Goal: Information Seeking & Learning: Understand process/instructions

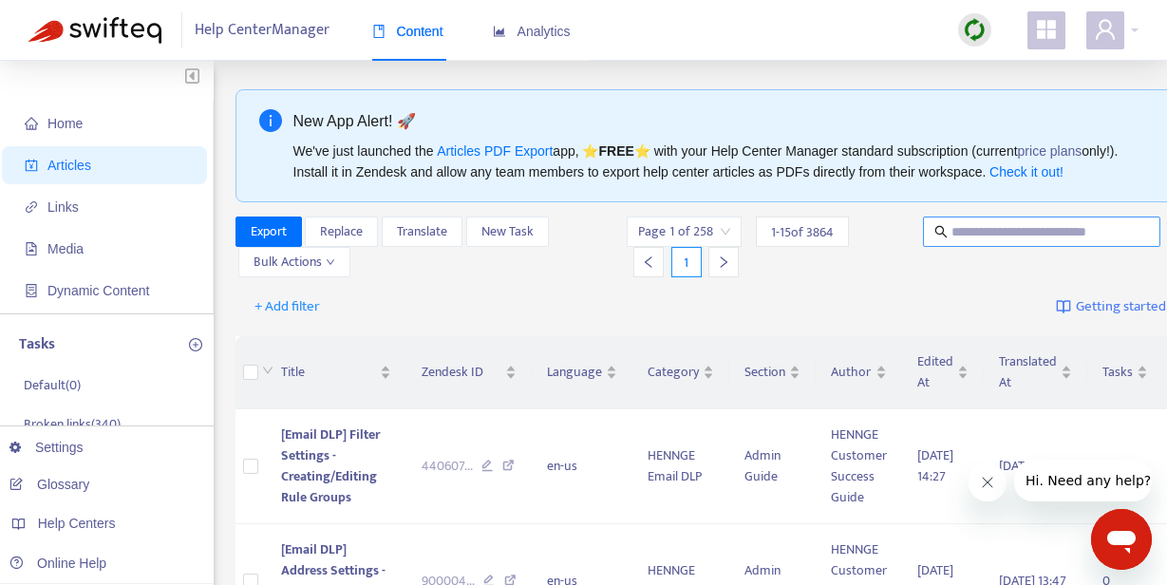
click at [1066, 233] on input "text" at bounding box center [1042, 231] width 182 height 21
paste input "**********"
type input "**********"
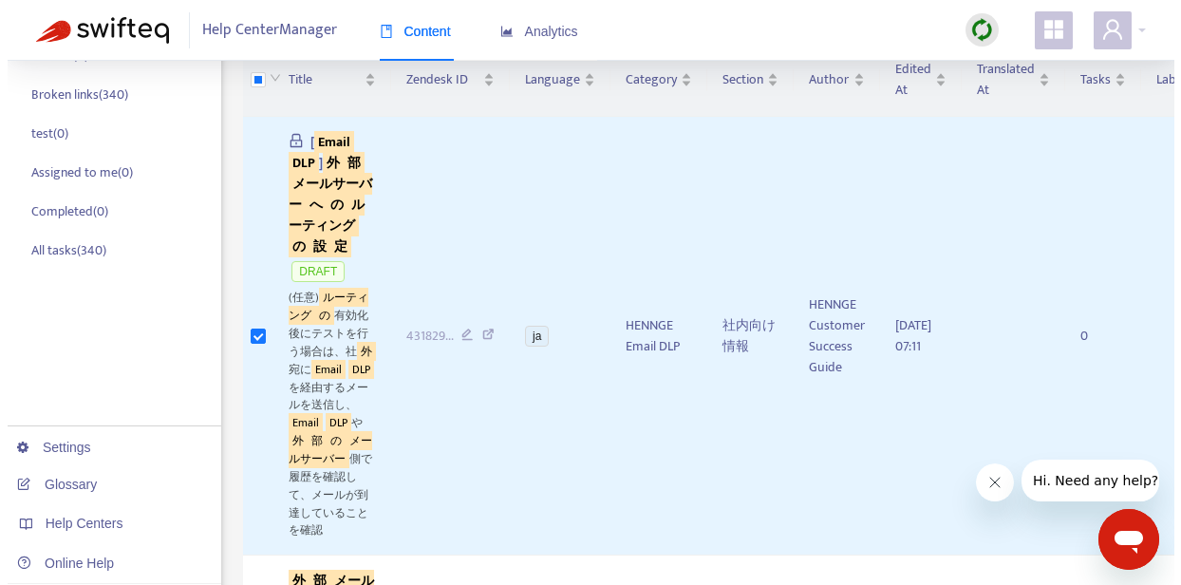
scroll to position [0, 0]
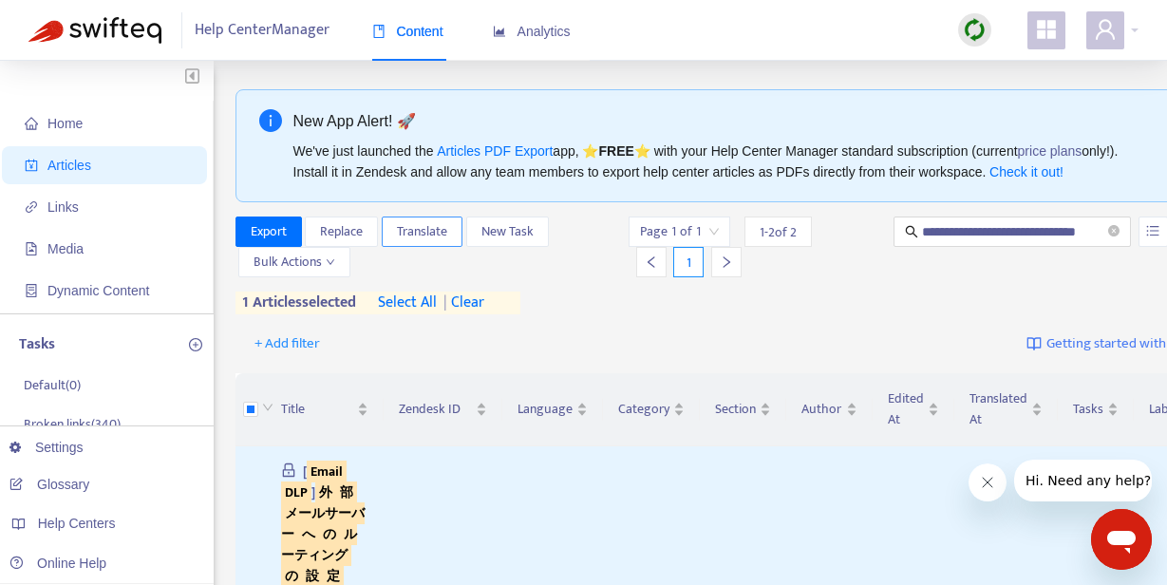
click at [426, 242] on span "Translate" at bounding box center [422, 231] width 50 height 21
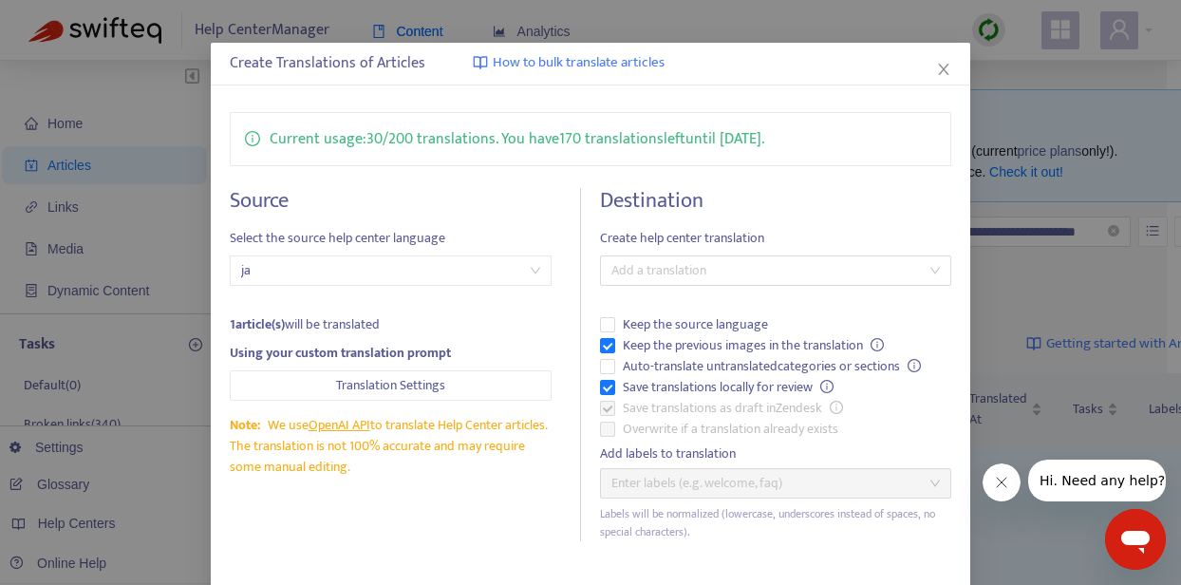
scroll to position [130, 0]
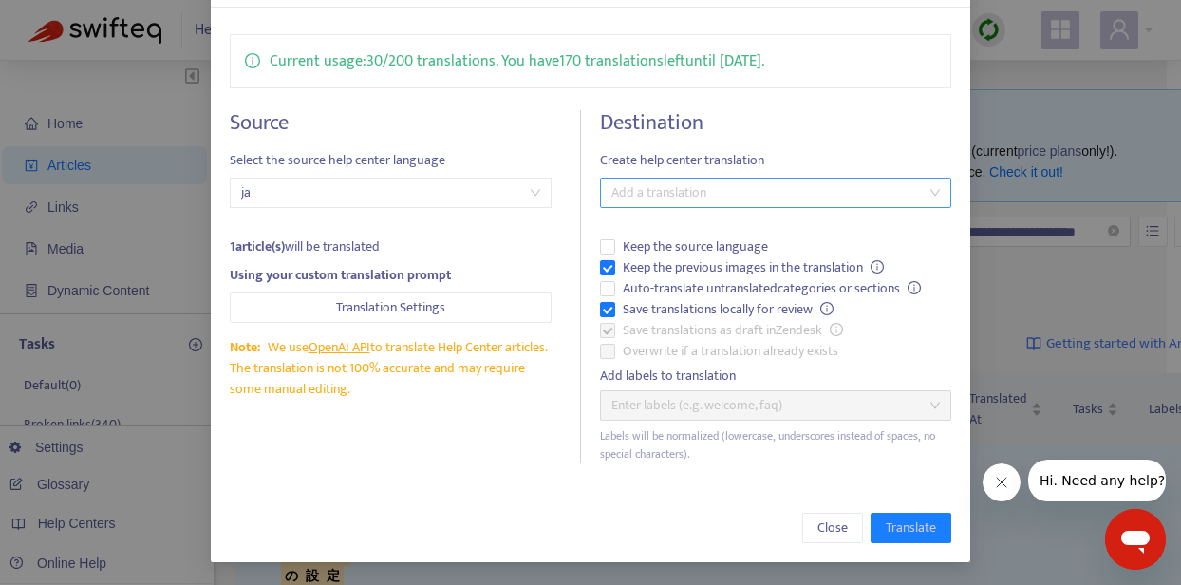
click at [838, 193] on div at bounding box center [766, 192] width 323 height 23
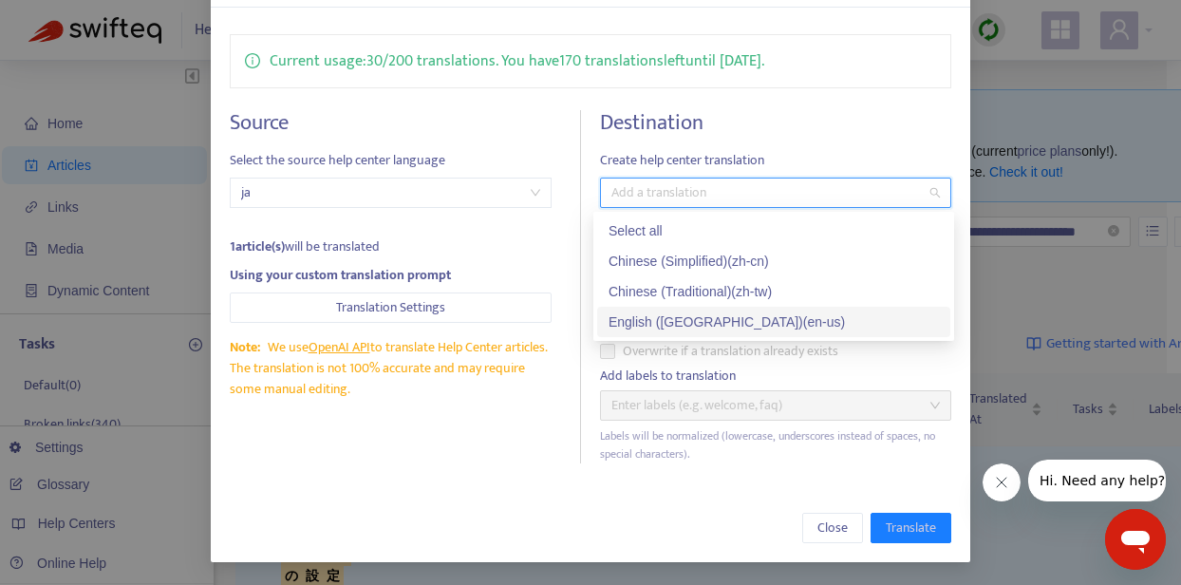
click at [736, 317] on div "English ([GEOGRAPHIC_DATA]) ( en-us )" at bounding box center [774, 321] width 330 height 21
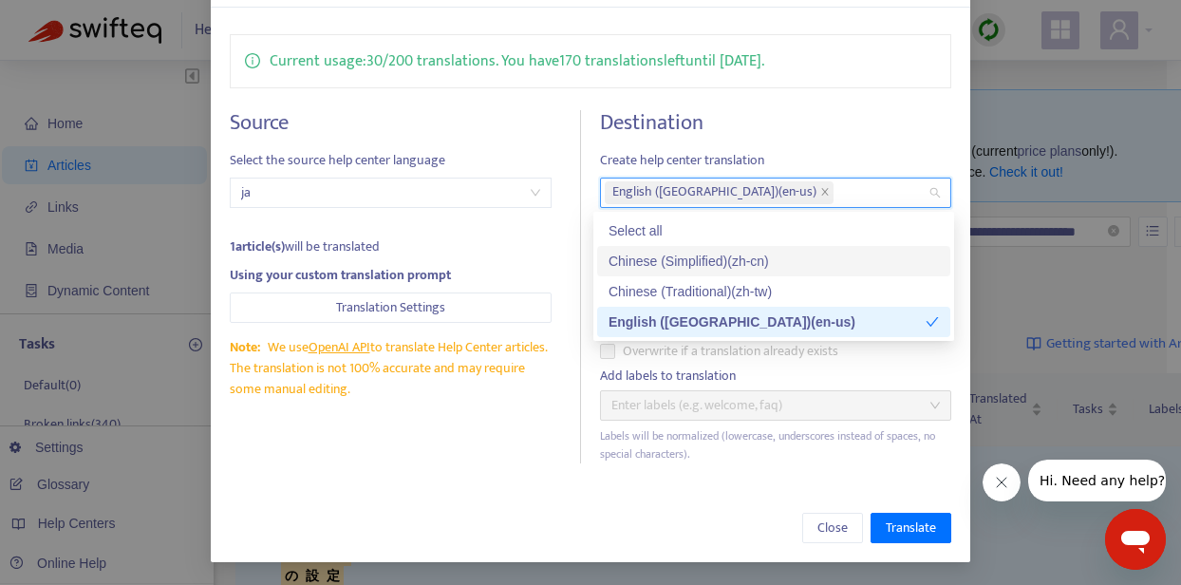
click at [781, 261] on div "Chinese (Simplified) ( zh-cn )" at bounding box center [774, 261] width 330 height 21
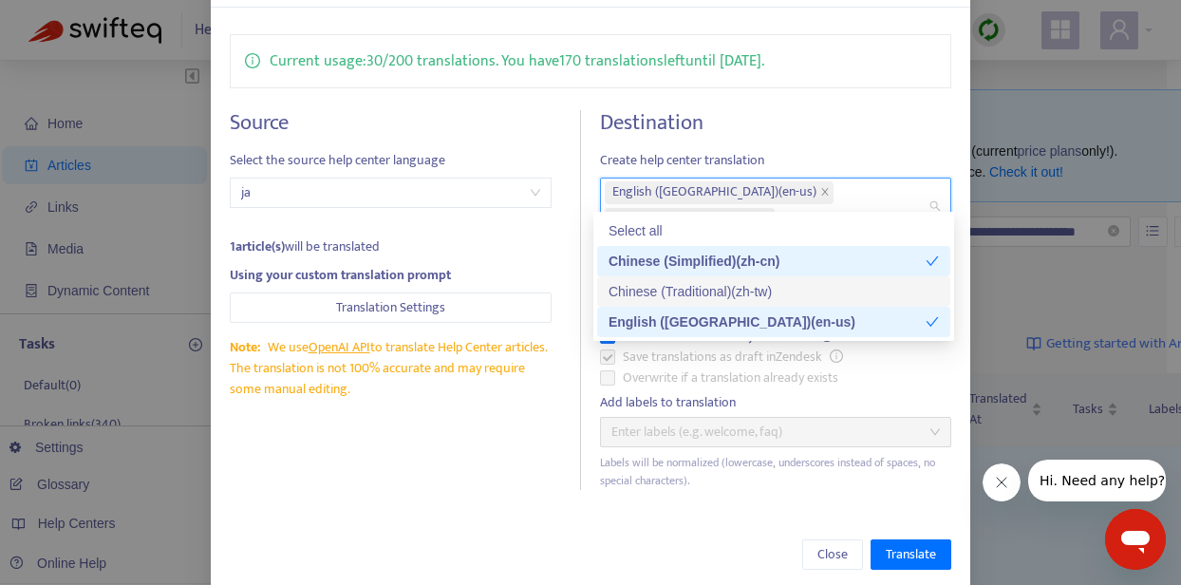
click at [786, 292] on div "Chinese (Traditional) ( zh-tw )" at bounding box center [774, 291] width 330 height 21
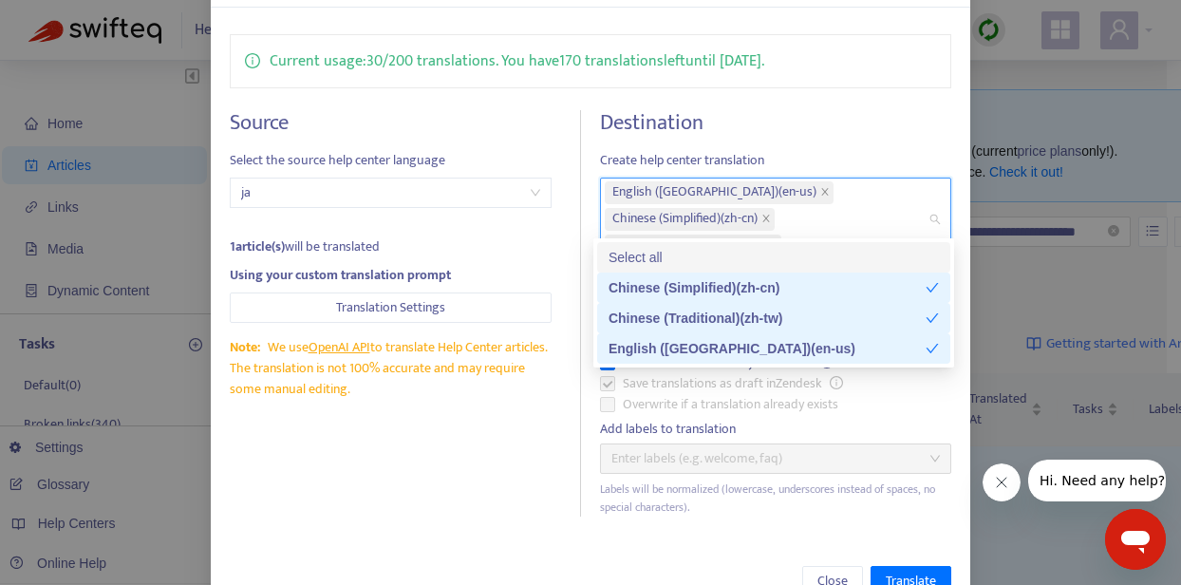
click at [704, 257] on div "Select all" at bounding box center [774, 257] width 330 height 21
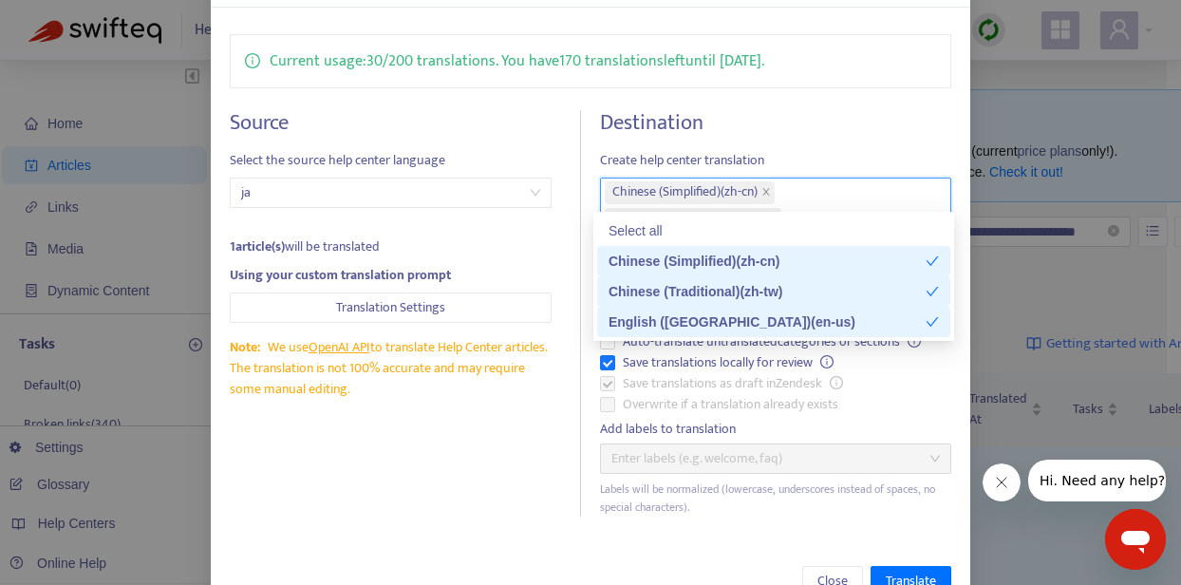
scroll to position [183, 0]
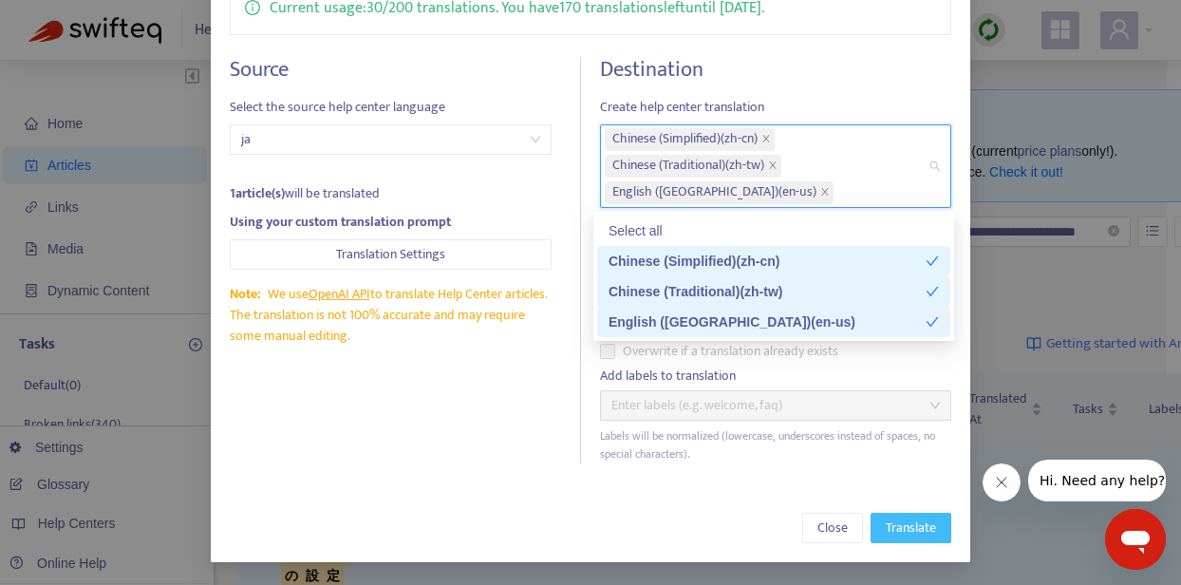
click at [915, 532] on span "Translate" at bounding box center [911, 528] width 50 height 21
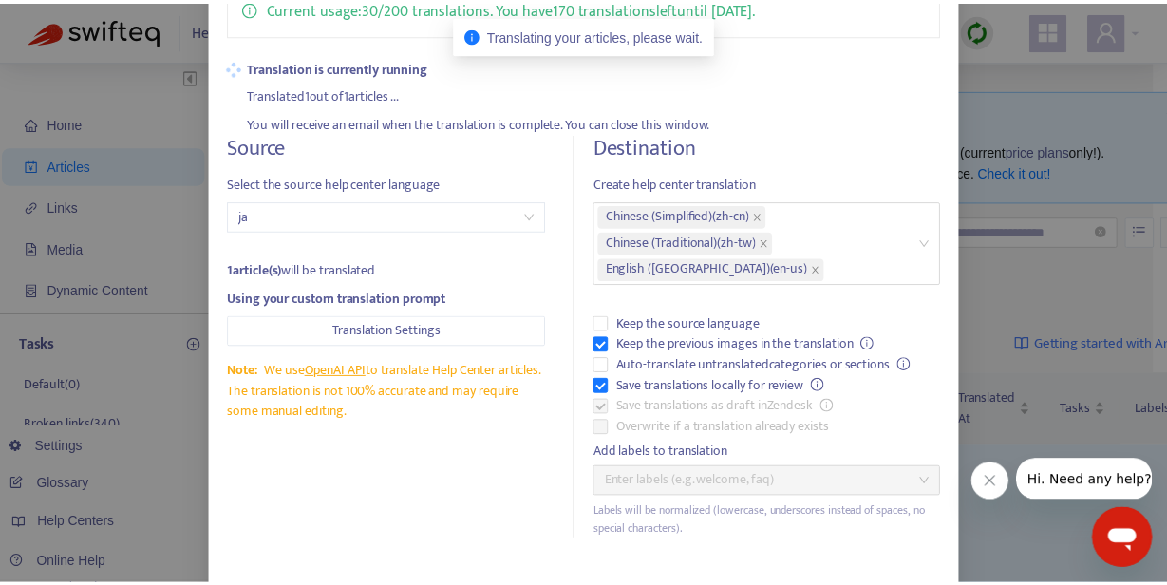
scroll to position [0, 0]
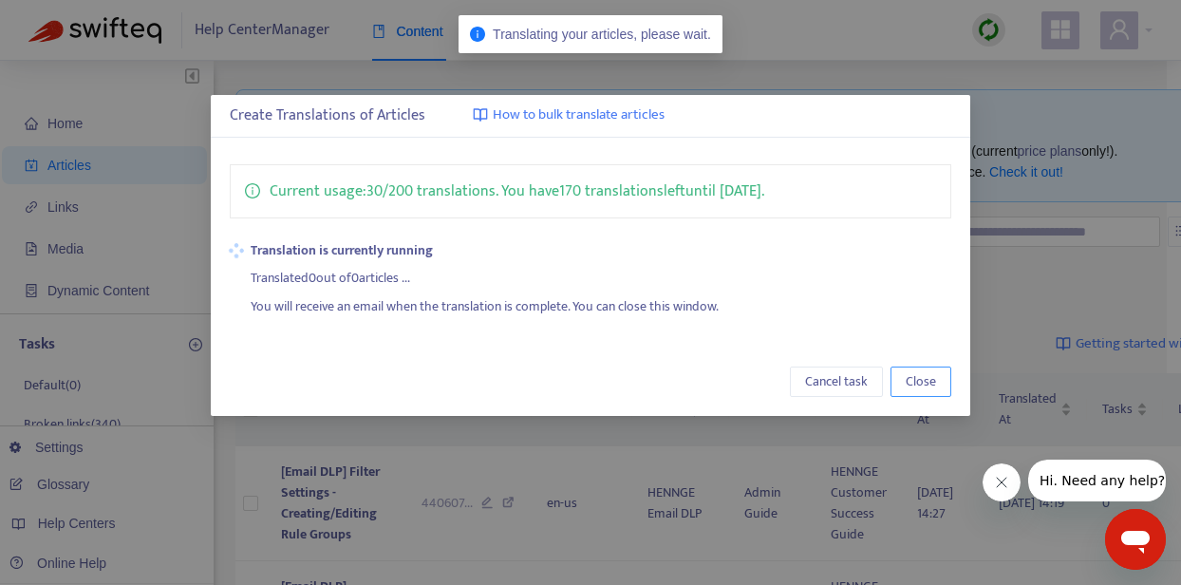
click at [929, 381] on span "Close" at bounding box center [921, 381] width 30 height 21
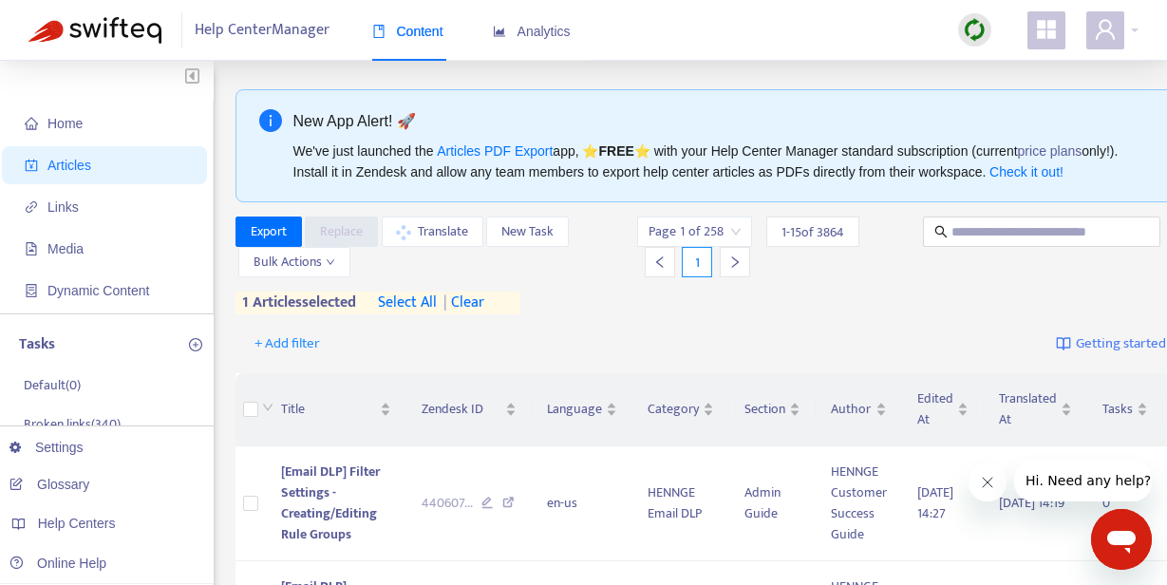
click at [142, 169] on span "Articles" at bounding box center [108, 165] width 167 height 38
click at [131, 121] on span "Home" at bounding box center [108, 123] width 167 height 38
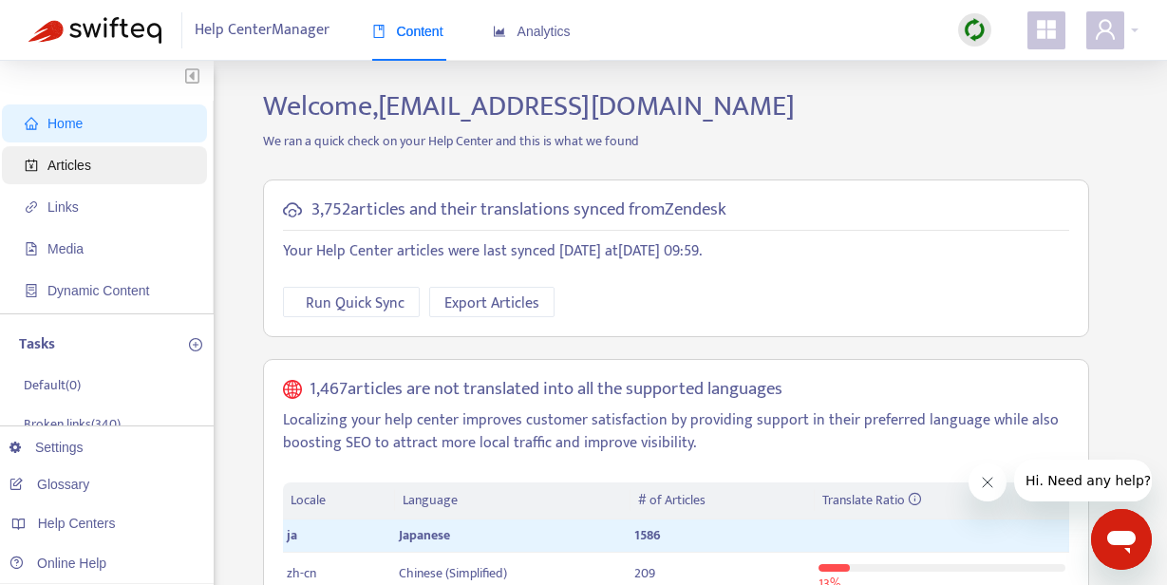
click at [73, 158] on span "Articles" at bounding box center [69, 165] width 44 height 15
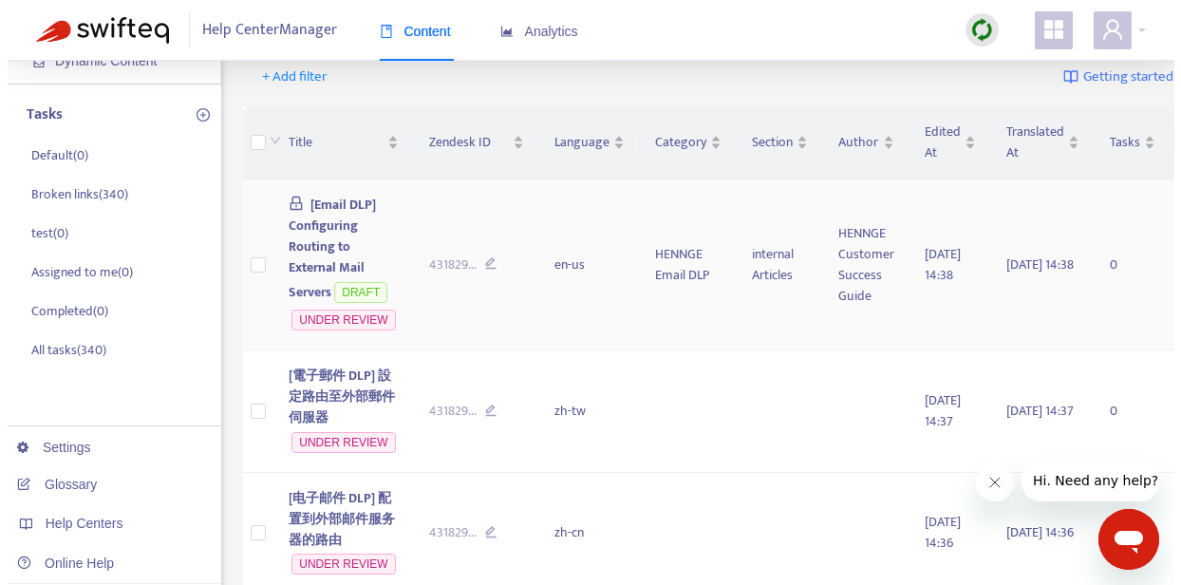
scroll to position [254, 0]
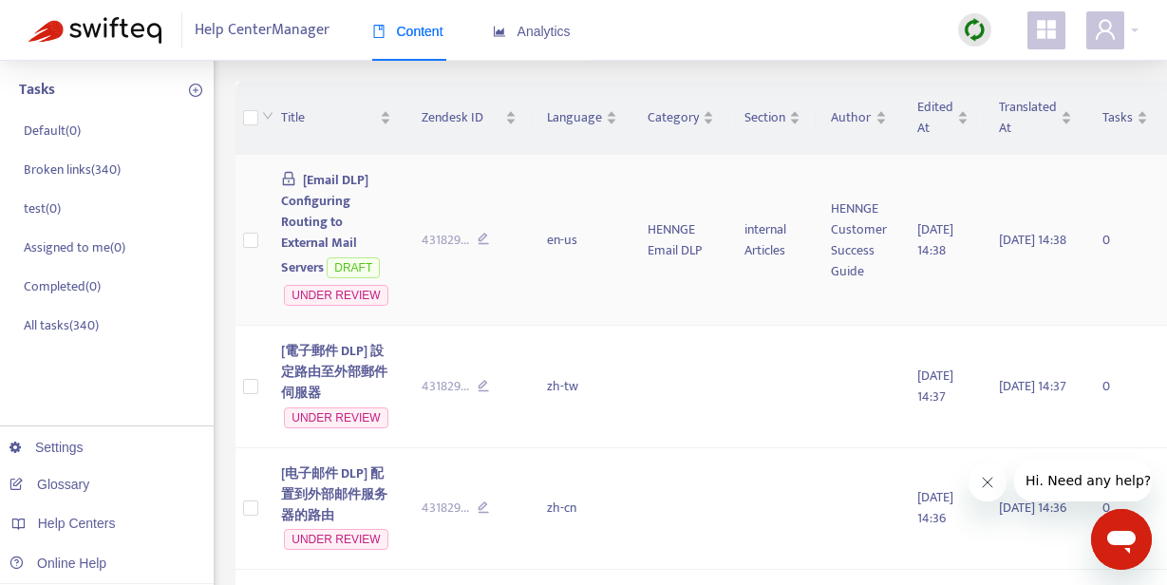
click at [300, 208] on span "[Email DLP] Configuring Routing to External Mail Servers" at bounding box center [325, 223] width 88 height 109
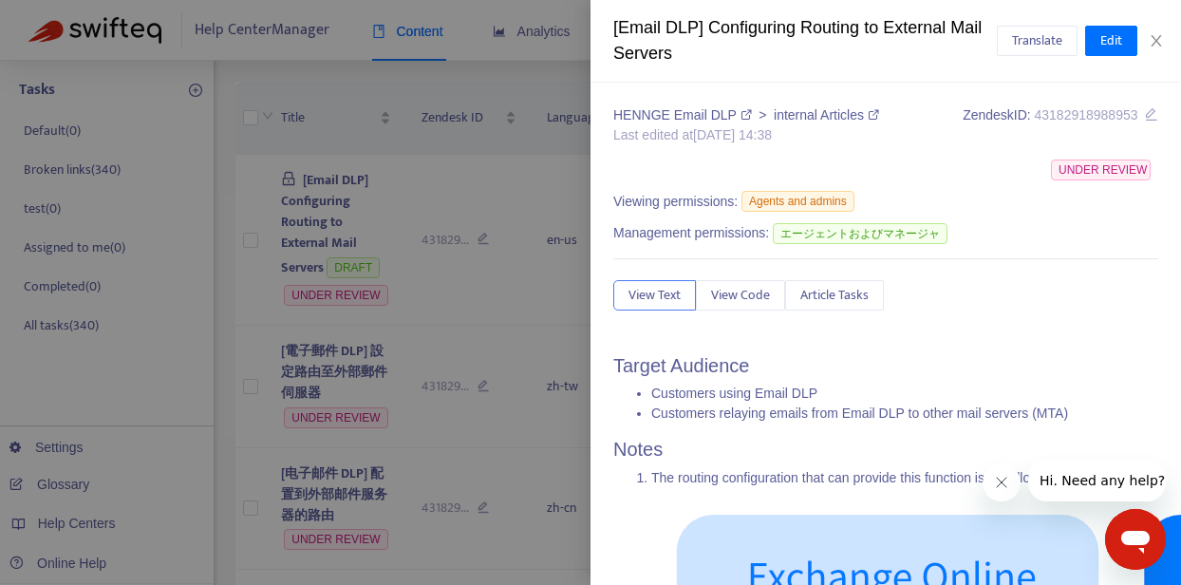
click at [653, 48] on div "[Email DLP] Configuring Routing to External Mail Servers" at bounding box center [805, 40] width 384 height 51
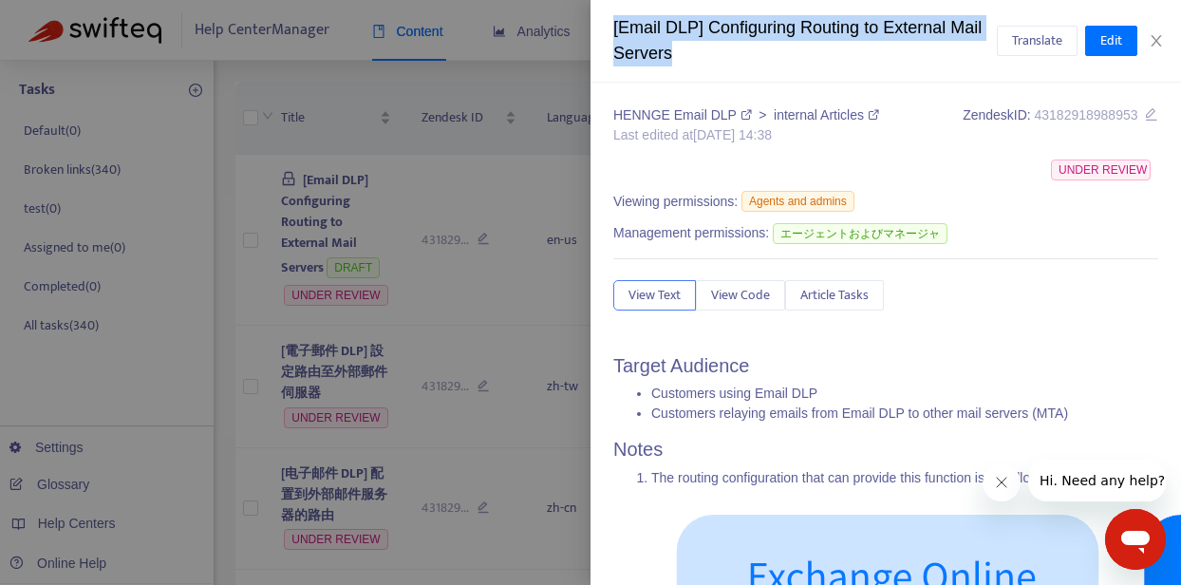
drag, startPoint x: 656, startPoint y: 49, endPoint x: 612, endPoint y: 32, distance: 47.8
click at [612, 32] on div "[Email DLP] Configuring Routing to External Mail Servers Translate Edit" at bounding box center [886, 41] width 591 height 83
copy div "[Email DLP] Configuring Routing to External Mail Servers"
click at [744, 299] on span "View Code" at bounding box center [740, 295] width 59 height 21
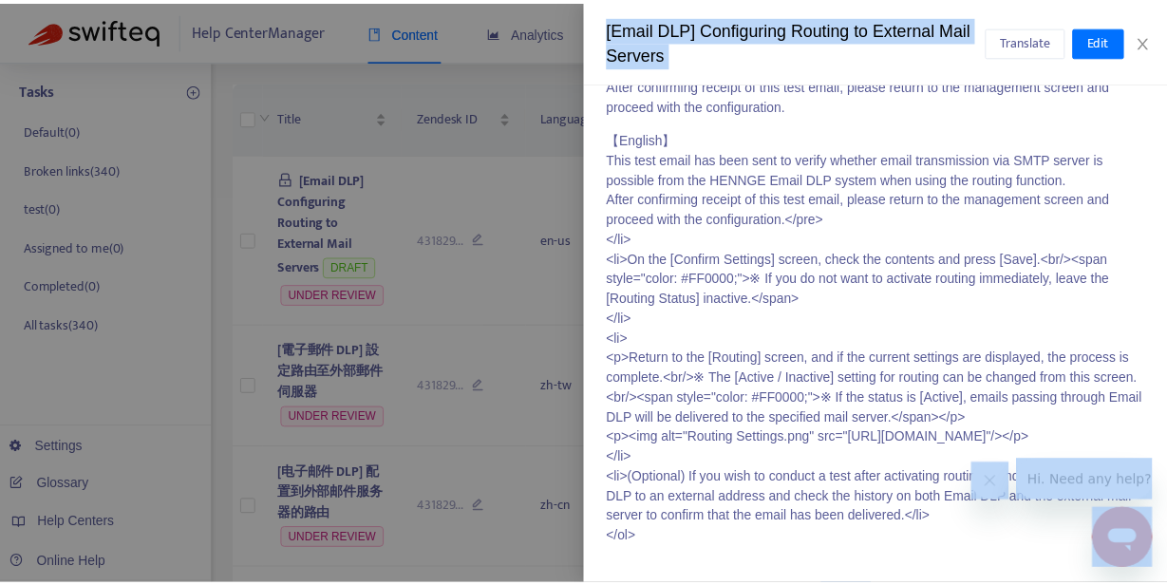
scroll to position [2406, 0]
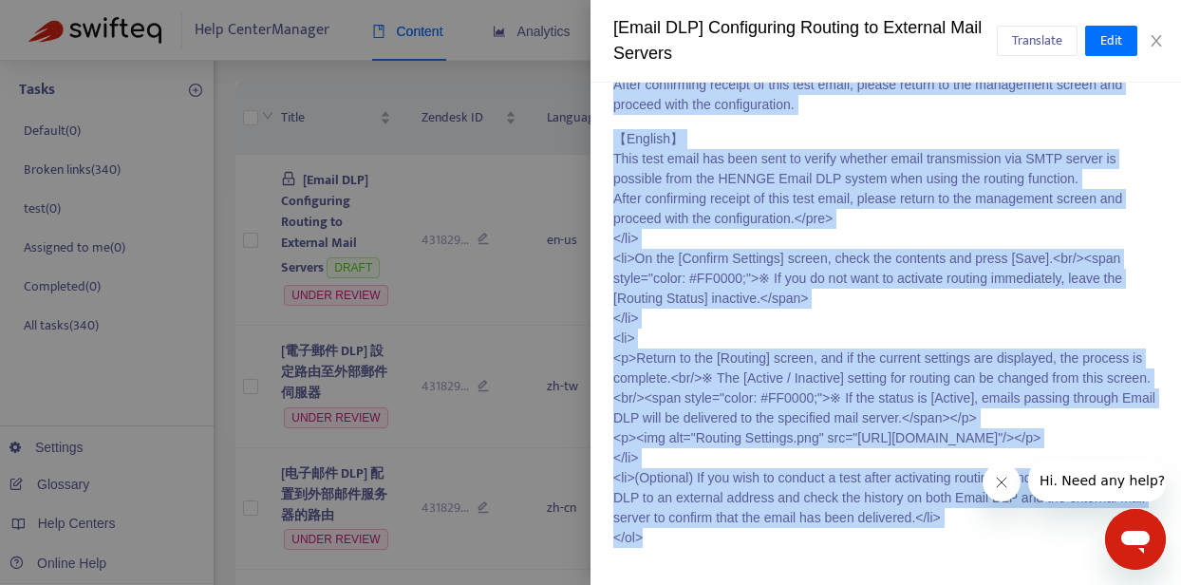
drag, startPoint x: 612, startPoint y: 341, endPoint x: 711, endPoint y: 546, distance: 227.6
click at [711, 546] on div "HENNGE Email DLP > internal Articles Last edited at [DATE] 14:38 Zendesk ID: 43…" at bounding box center [886, 334] width 591 height 502
copy span "<h2 id="h_01JKD1RDZVWWHTJQTHCGNHBBWV">Target Audience</h2><ul> <li>Customers us…"
click at [1164, 32] on button "Close" at bounding box center [1156, 41] width 27 height 18
